Goal: Task Accomplishment & Management: Complete application form

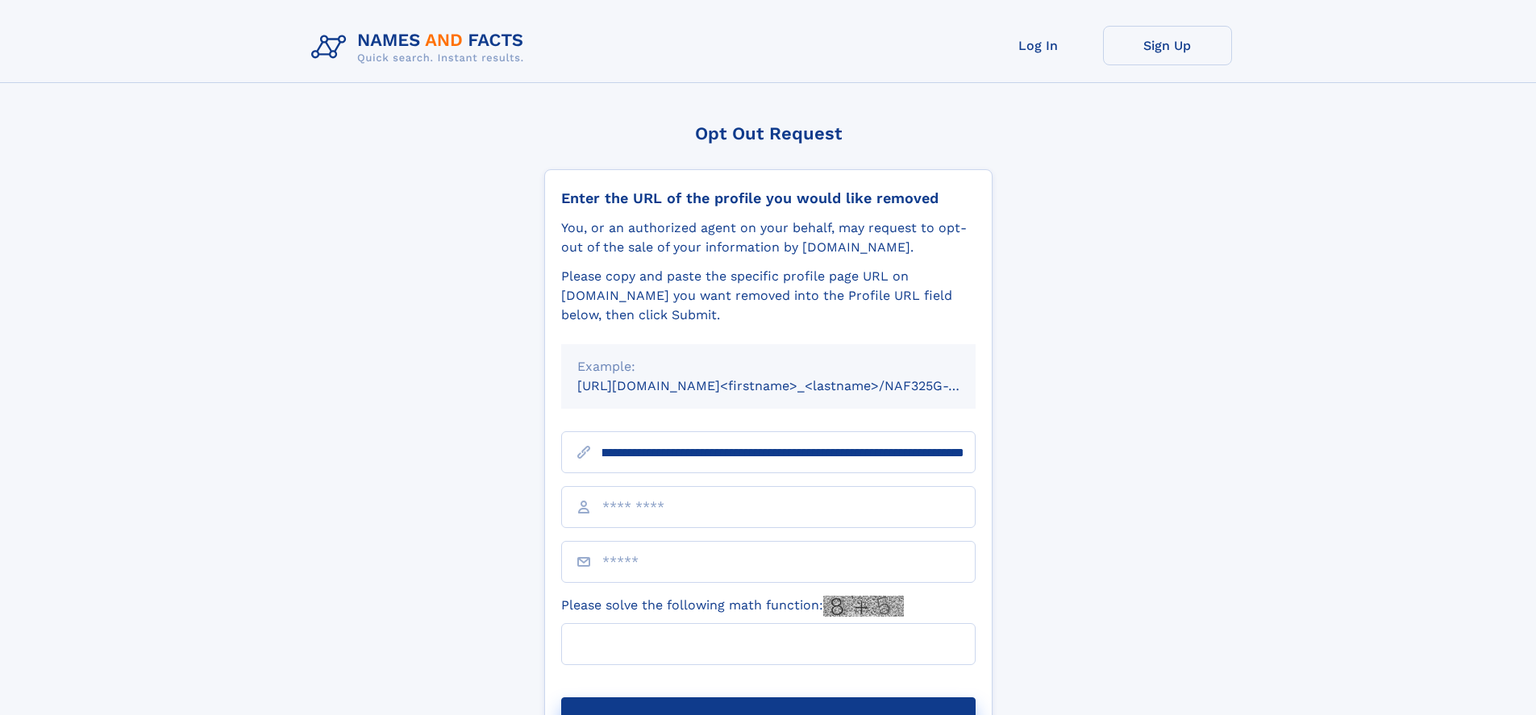
scroll to position [0, 195]
type input "**********"
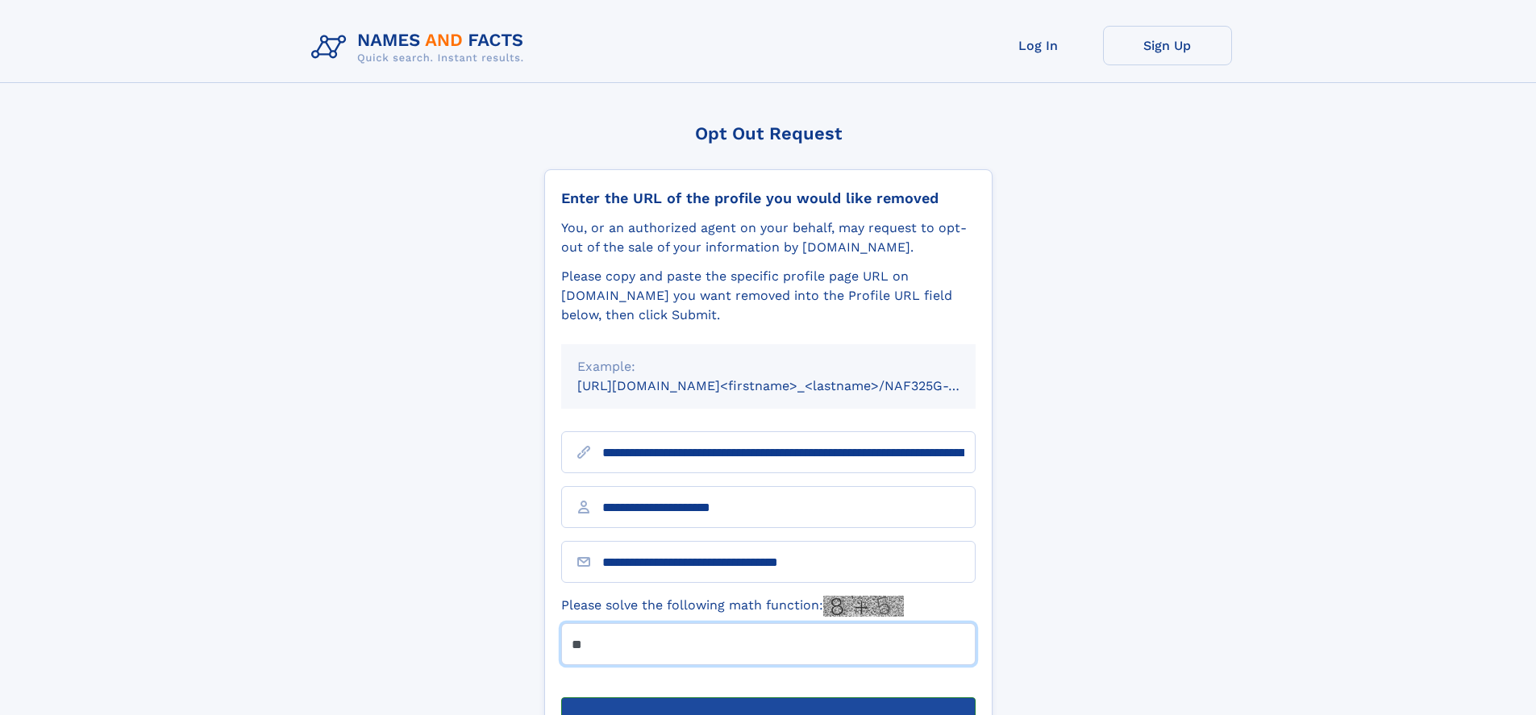
type input "**"
click at [768, 697] on button "Submit Opt Out Request" at bounding box center [768, 723] width 414 height 52
